Goal: Task Accomplishment & Management: Manage account settings

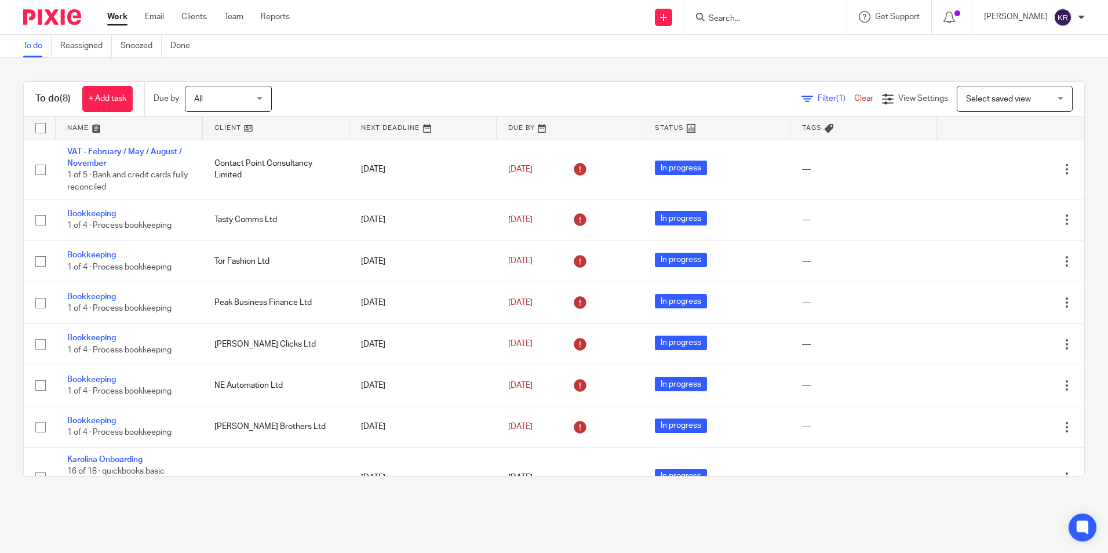
click at [258, 103] on div "All All" at bounding box center [228, 99] width 87 height 26
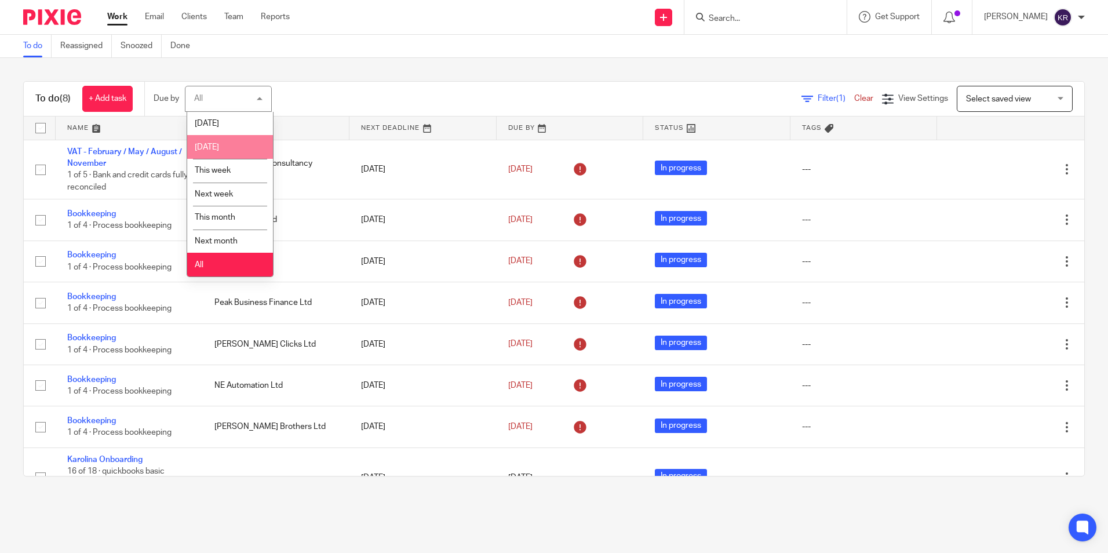
click at [240, 151] on li "[DATE]" at bounding box center [230, 147] width 86 height 24
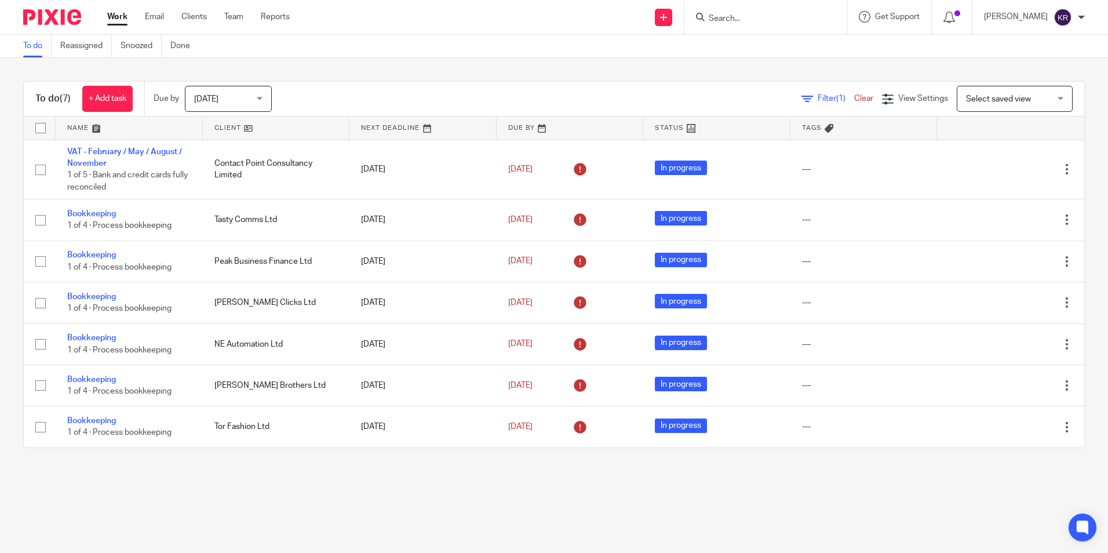
click at [260, 100] on div "[DATE] [DATE]" at bounding box center [228, 99] width 87 height 26
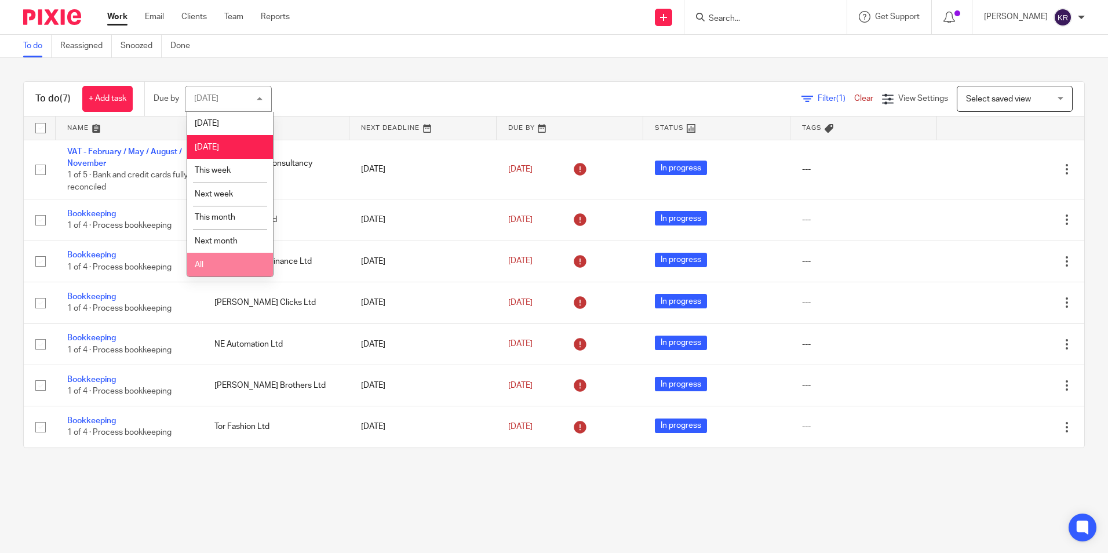
click at [225, 265] on li "All" at bounding box center [230, 265] width 86 height 24
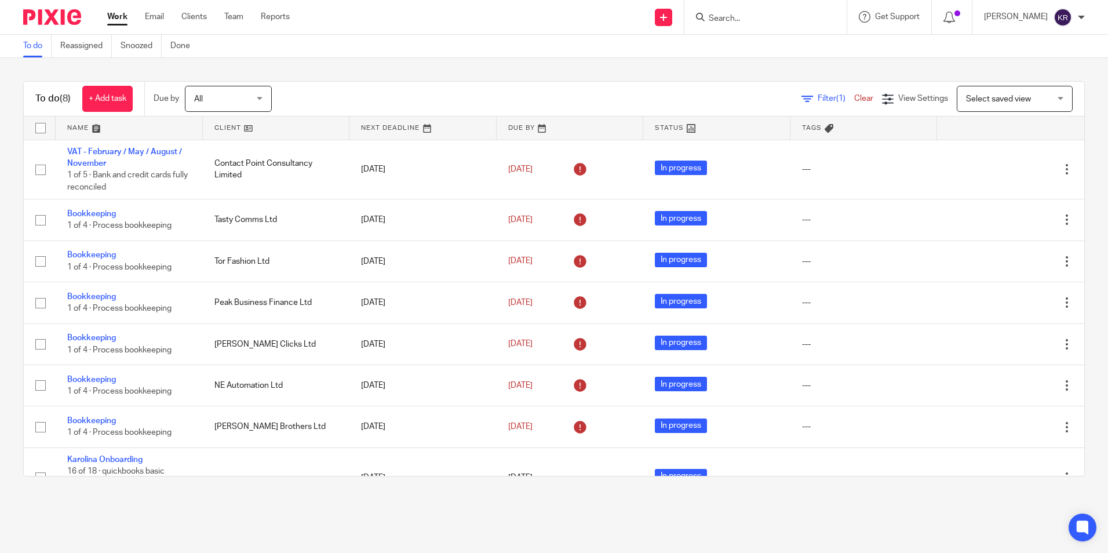
click at [99, 516] on main "To do Reassigned Snoozed Done To do (8) + Add task Due by All All Today Tomorro…" at bounding box center [554, 276] width 1108 height 553
